Goal: Information Seeking & Learning: Learn about a topic

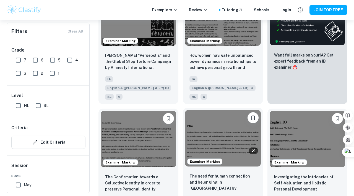
scroll to position [159, 0]
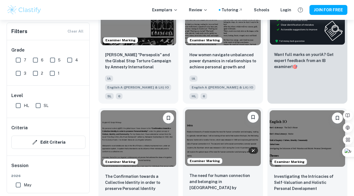
click at [206, 135] on img at bounding box center [222, 138] width 75 height 57
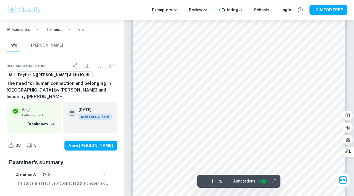
scroll to position [110, 0]
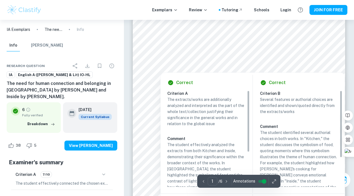
click at [240, 63] on div at bounding box center [234, 62] width 152 height 9
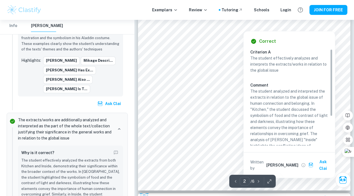
scroll to position [477, 0]
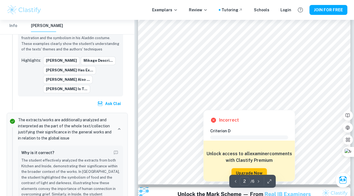
click at [238, 79] on div at bounding box center [265, 82] width 103 height 9
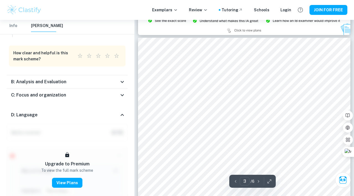
scroll to position [665, 0]
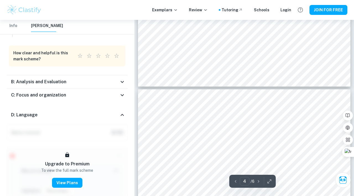
type input "5"
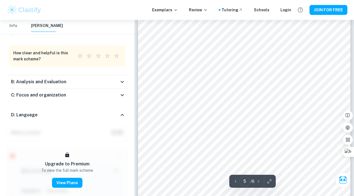
scroll to position [1363, 0]
